Goal: Transaction & Acquisition: Purchase product/service

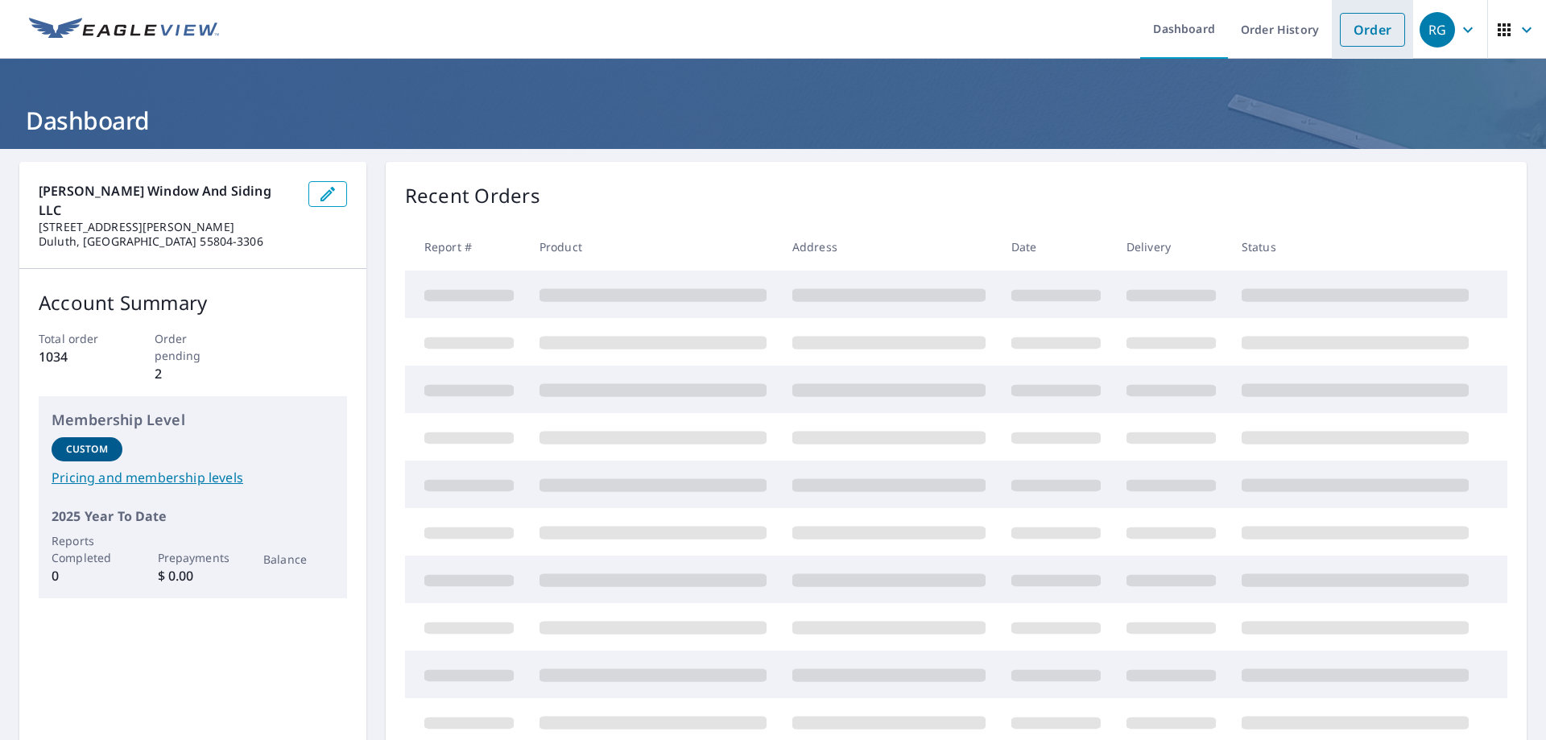
click at [1340, 27] on link "Order" at bounding box center [1372, 30] width 65 height 34
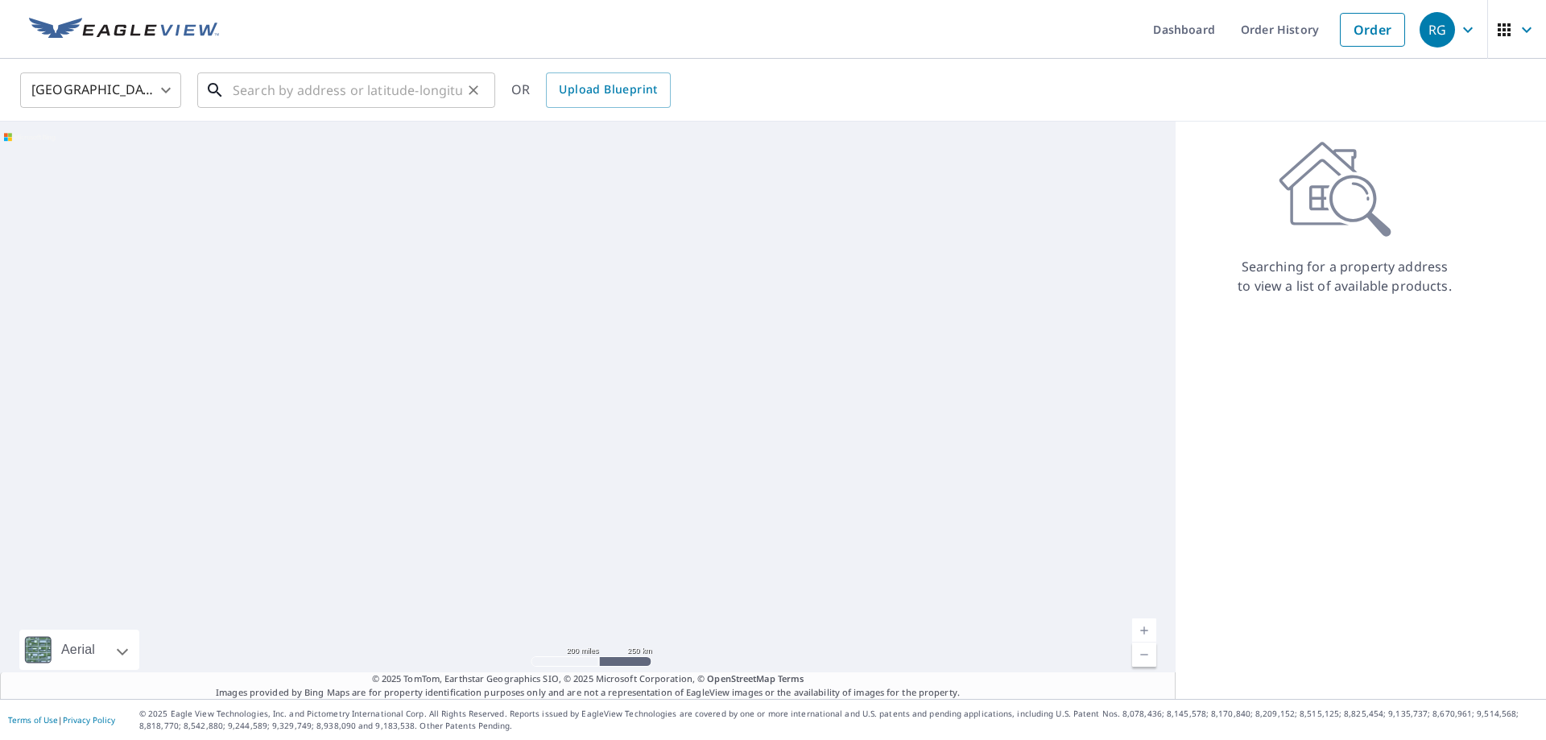
click at [320, 93] on input "text" at bounding box center [347, 90] width 229 height 45
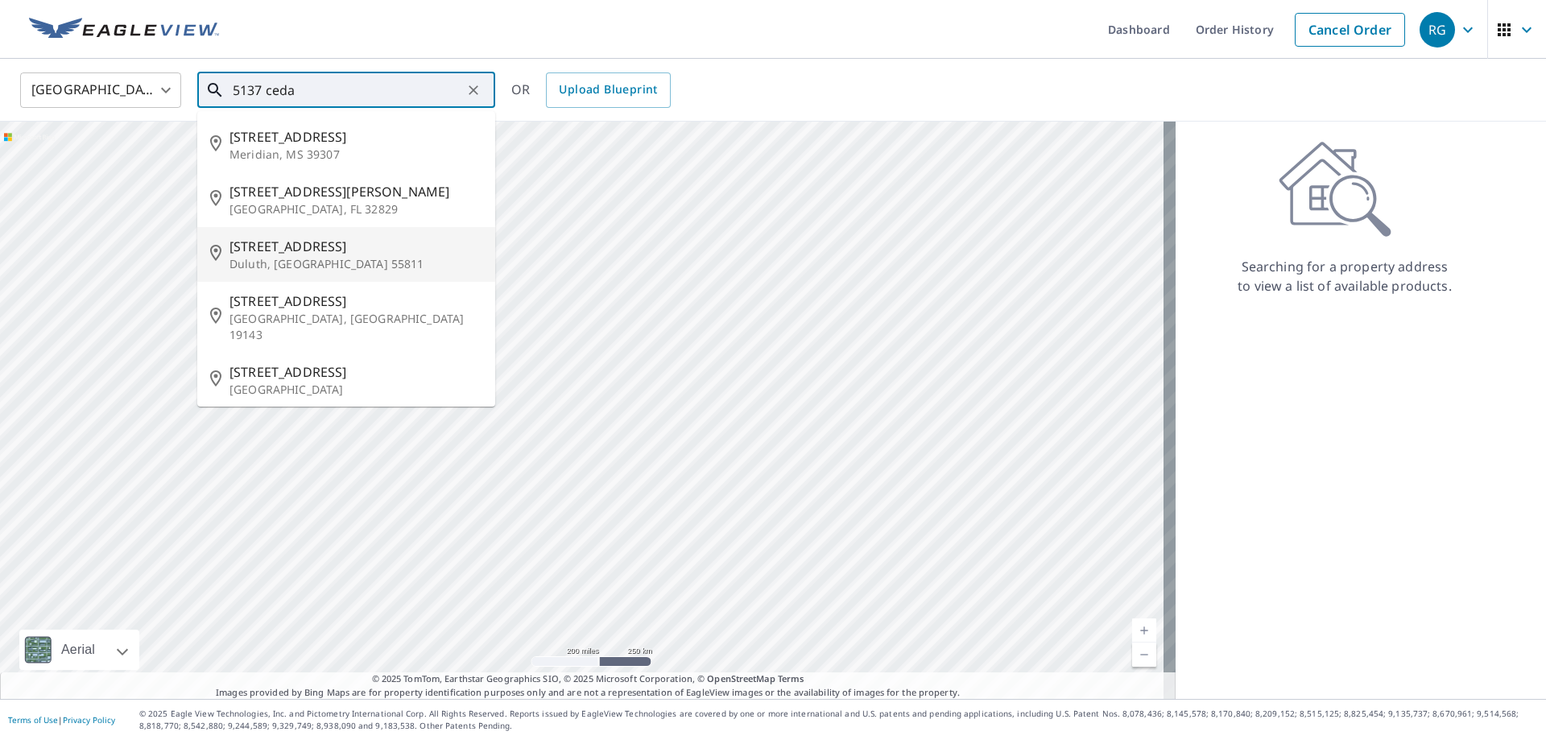
click at [357, 258] on p "Duluth, [GEOGRAPHIC_DATA] 55811" at bounding box center [355, 264] width 253 height 16
type input "[STREET_ADDRESS][PERSON_NAME]"
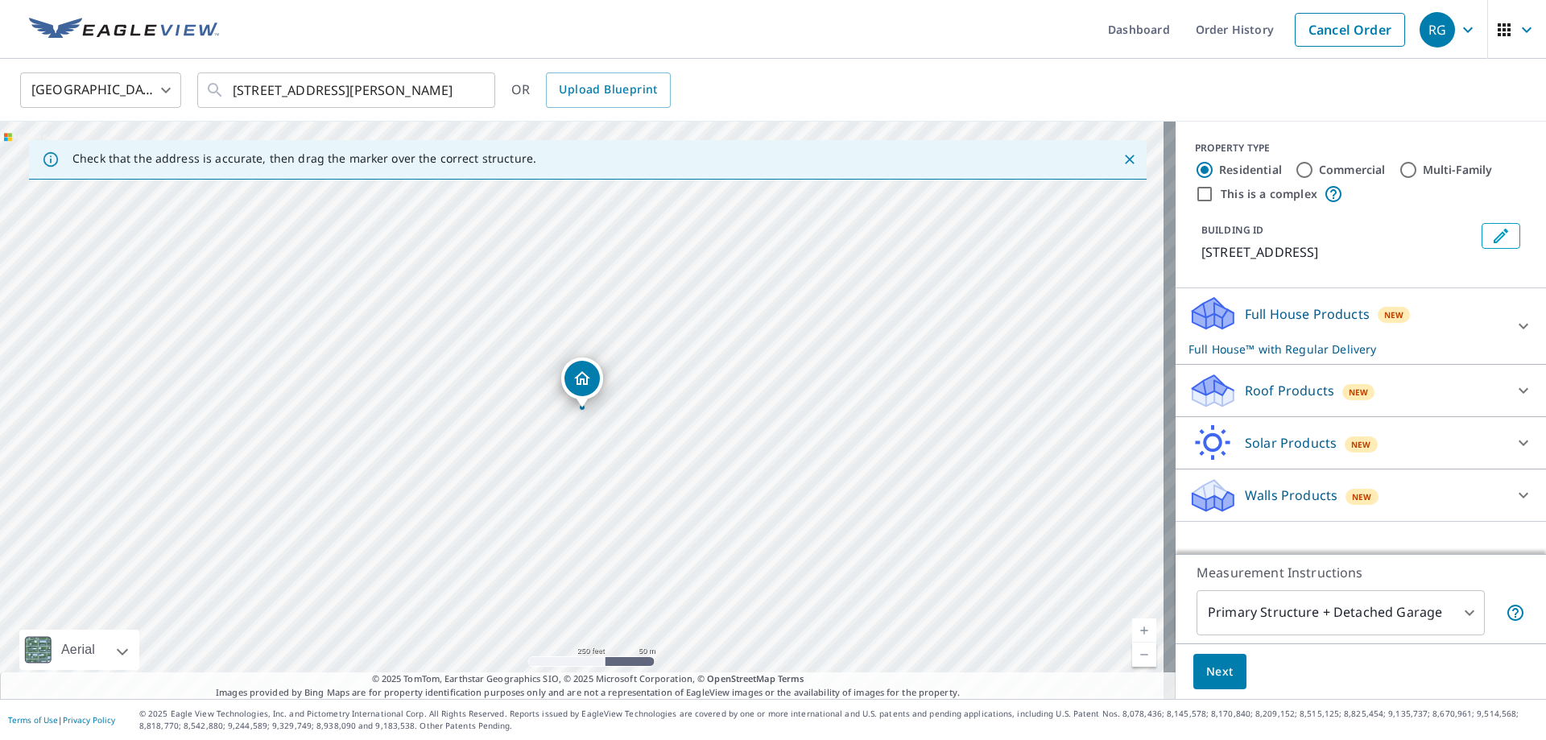
click at [1452, 343] on p "Full House™ with Regular Delivery" at bounding box center [1346, 349] width 316 height 17
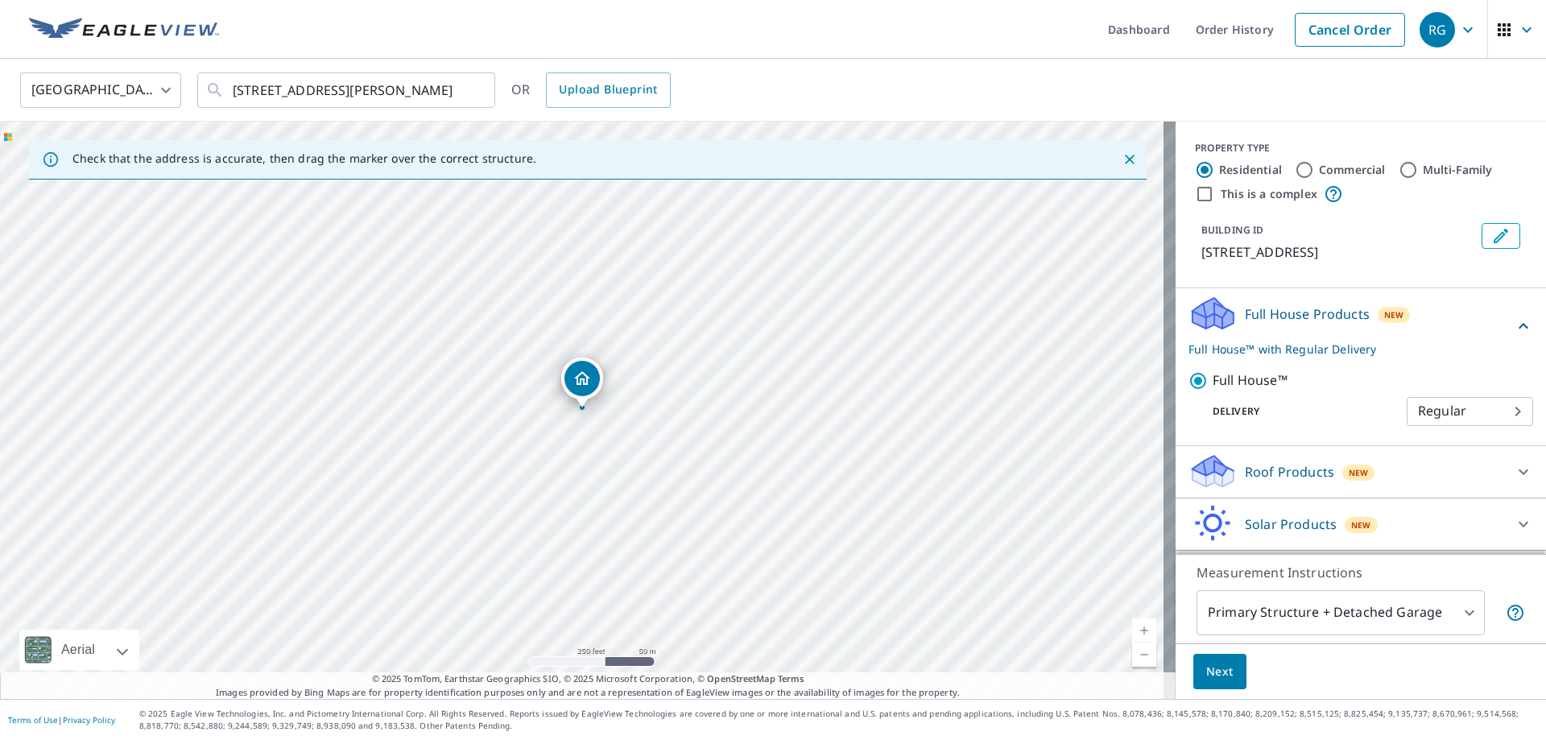
click at [1424, 479] on div "Roof Products New" at bounding box center [1346, 471] width 316 height 38
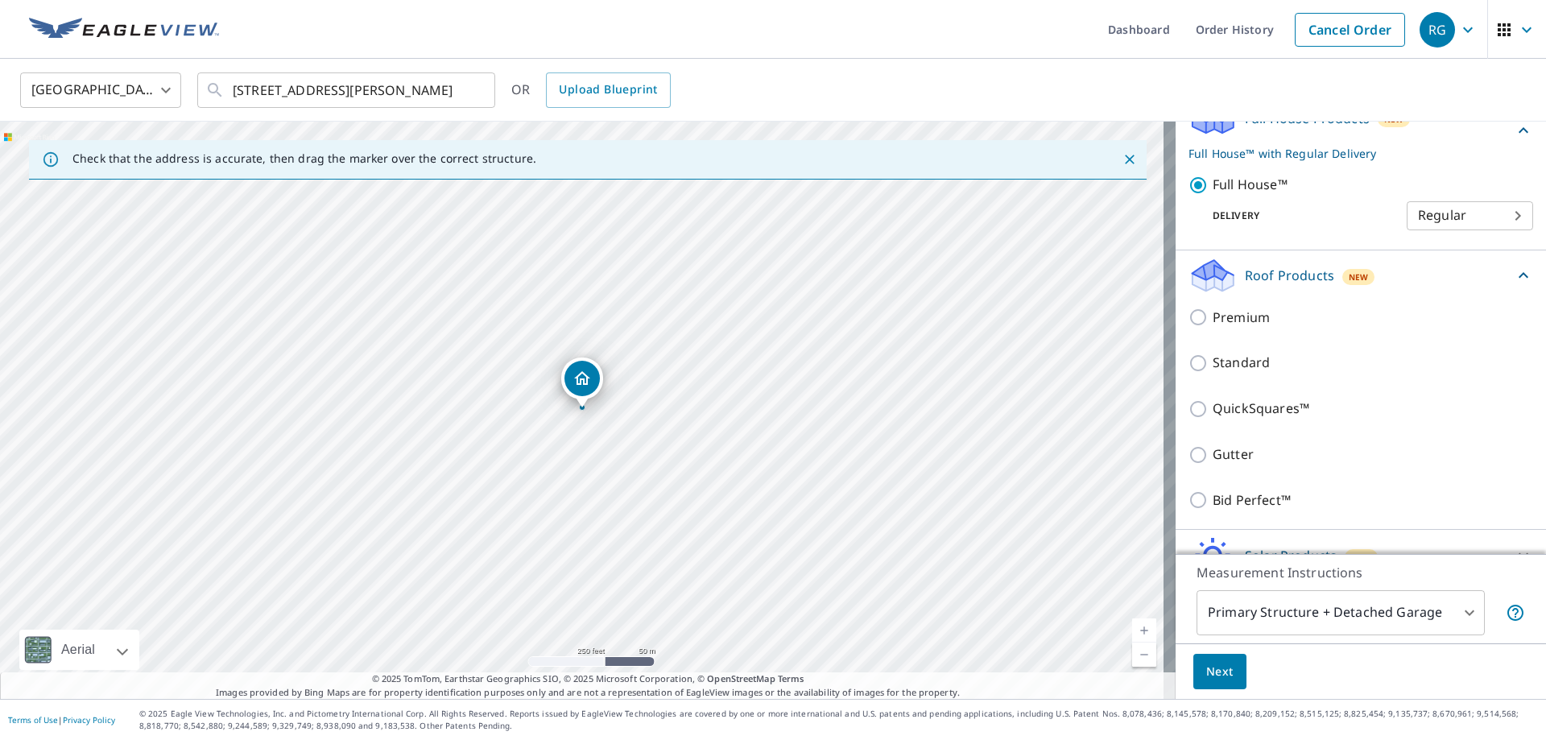
scroll to position [242, 0]
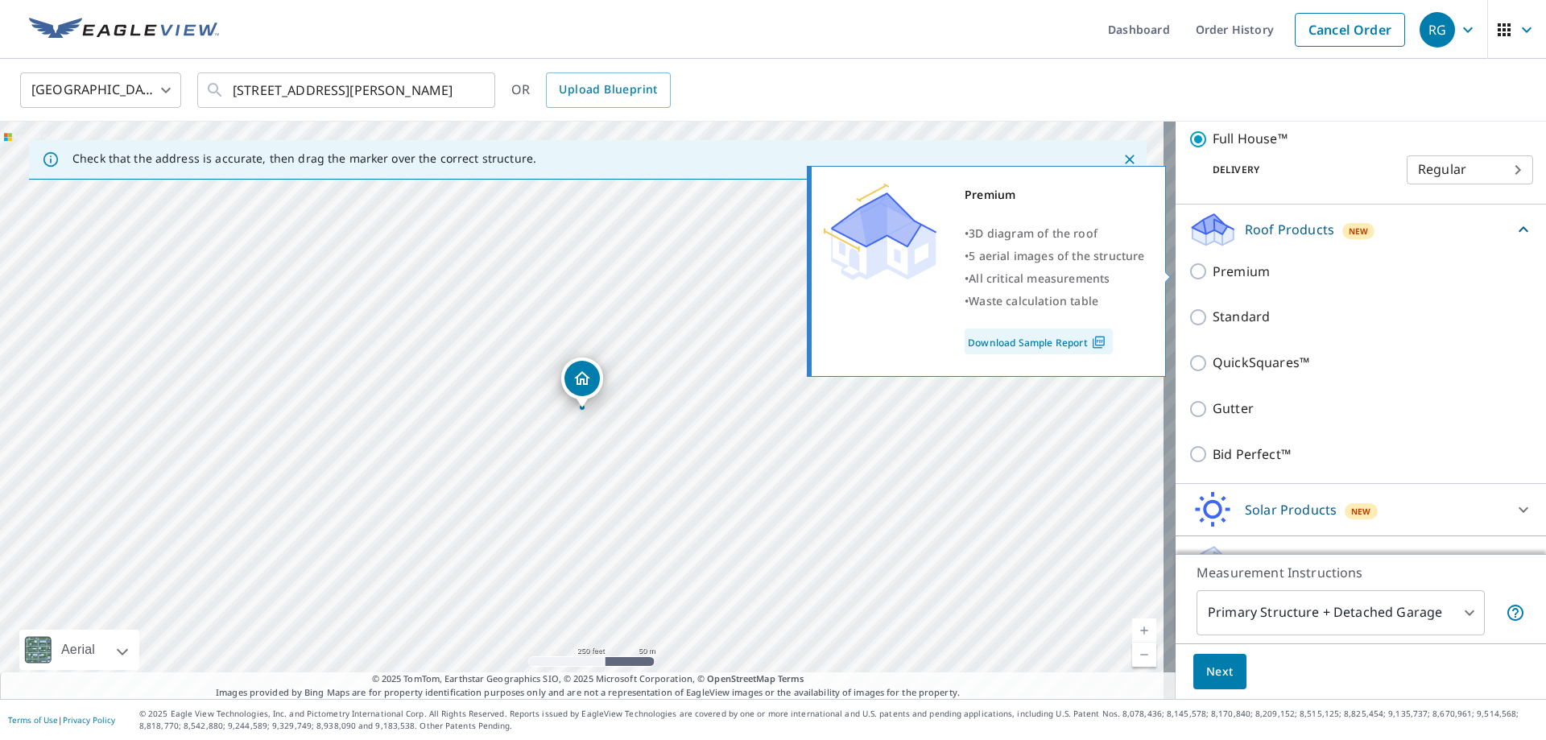
click at [1251, 269] on p "Premium" at bounding box center [1240, 272] width 57 height 20
click at [1212, 269] on input "Premium" at bounding box center [1200, 271] width 24 height 19
checkbox input "true"
checkbox input "false"
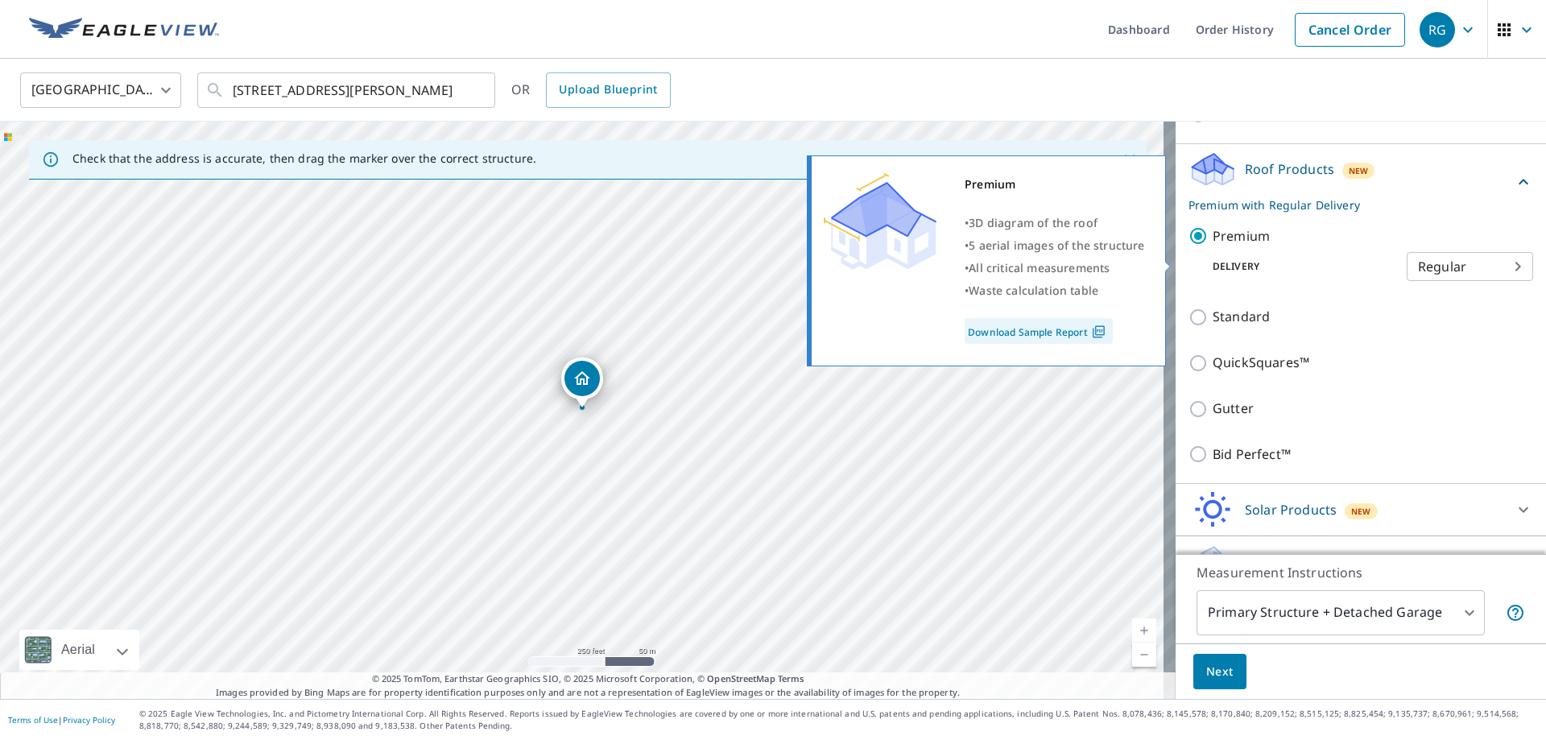
scroll to position [217, 0]
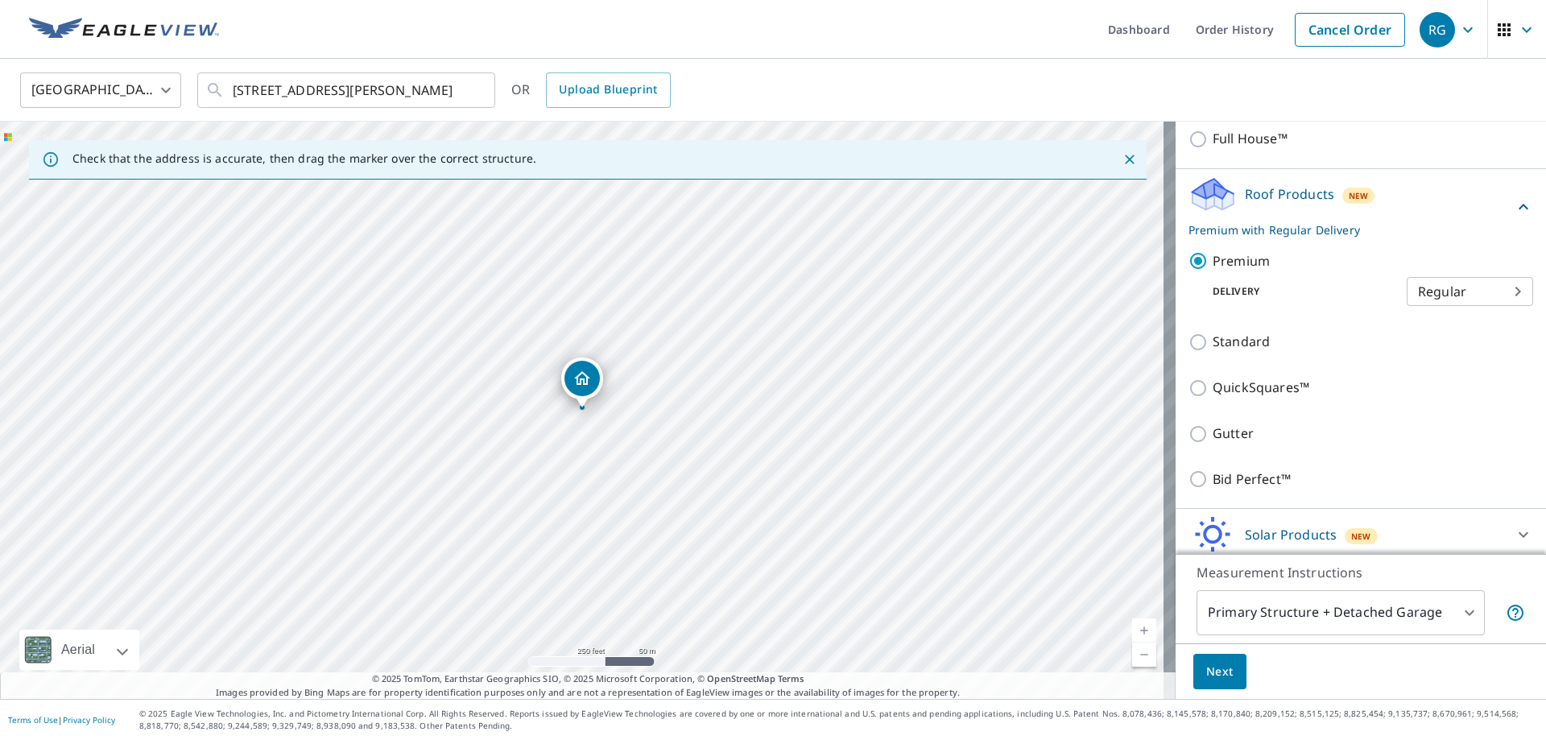
click at [1206, 667] on span "Next" at bounding box center [1219, 672] width 27 height 20
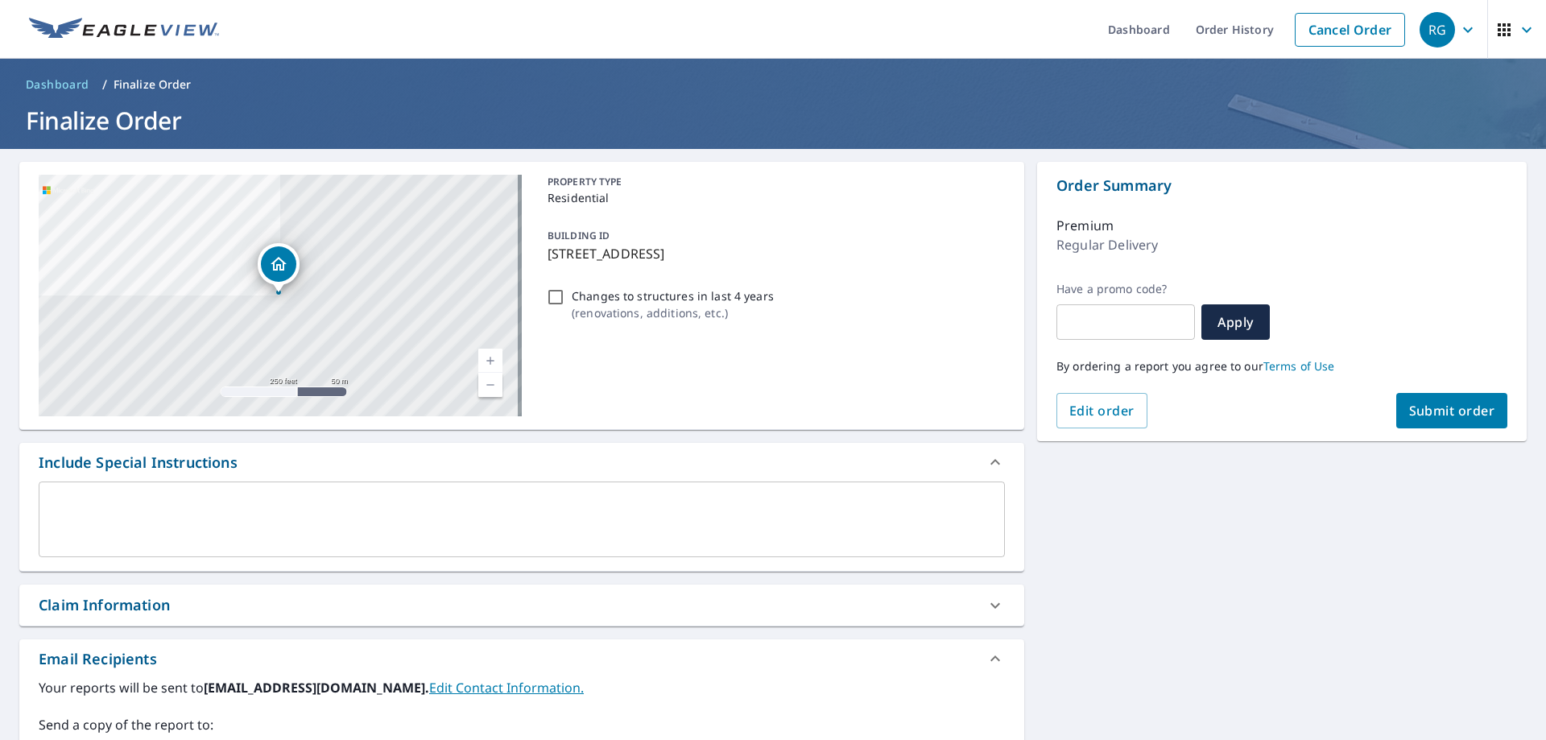
click at [1444, 399] on button "Submit order" at bounding box center [1452, 410] width 112 height 35
